Goal: Find specific page/section: Find specific page/section

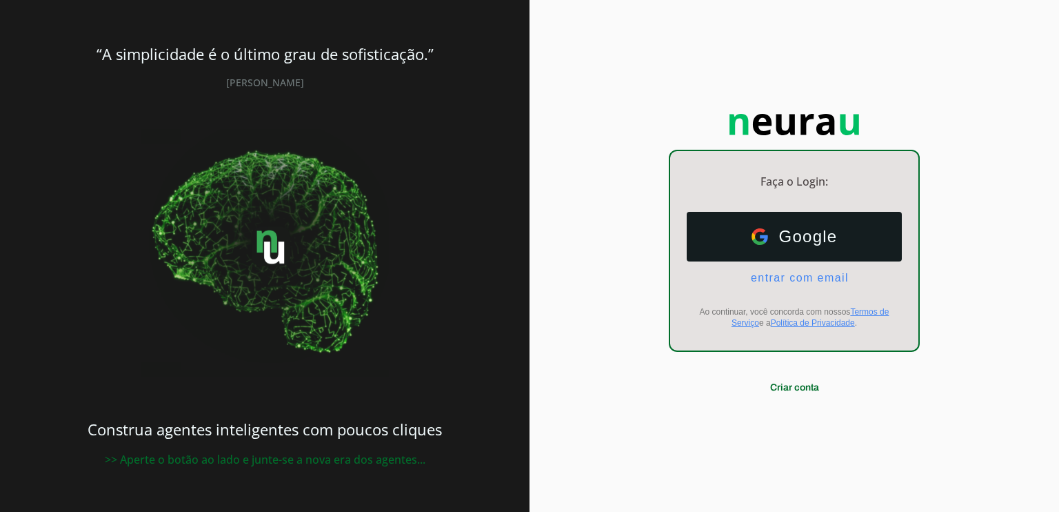
click at [768, 219] on button "Google Google" at bounding box center [794, 237] width 215 height 50
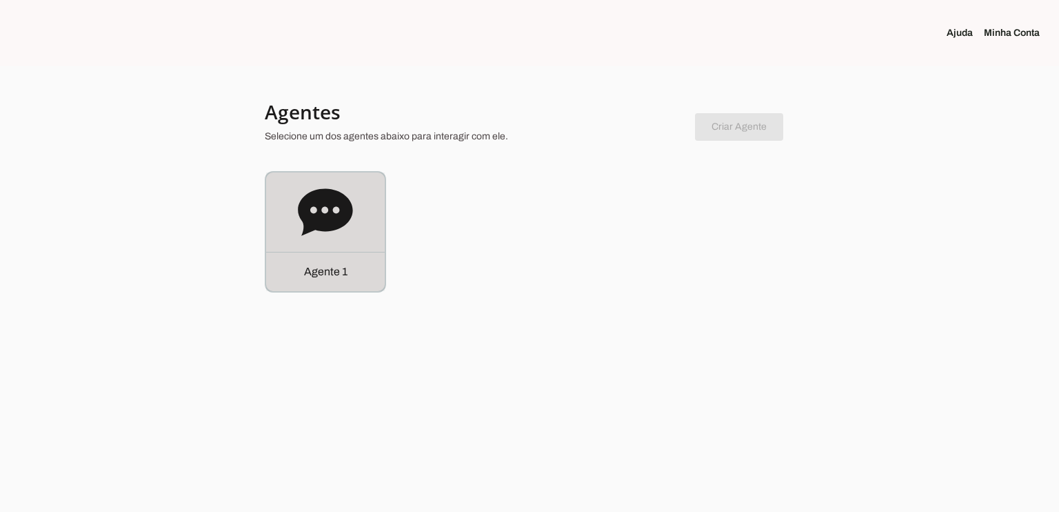
click at [356, 233] on div "Agente 1" at bounding box center [325, 231] width 119 height 119
